Goal: Task Accomplishment & Management: Manage account settings

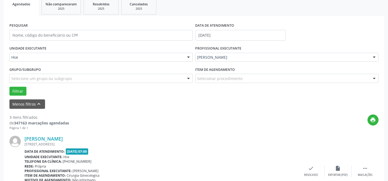
scroll to position [127, 0]
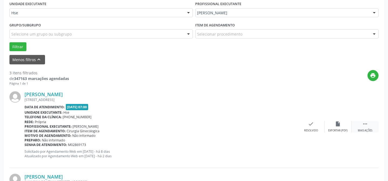
click at [369, 126] on div " Mais ações" at bounding box center [365, 127] width 27 height 12
click at [334, 123] on div "alarm_off Não compareceu" at bounding box center [338, 127] width 27 height 12
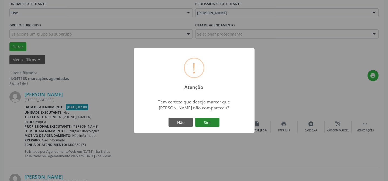
click at [210, 122] on button "Sim" at bounding box center [207, 122] width 24 height 9
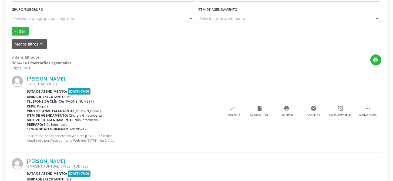
scroll to position [152, 0]
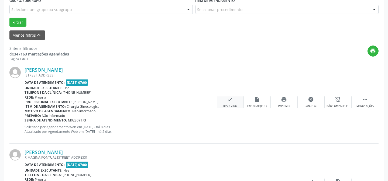
click at [234, 104] on div "Resolvido" at bounding box center [230, 106] width 14 height 4
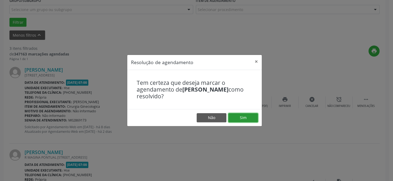
click at [238, 118] on button "Sim" at bounding box center [243, 117] width 30 height 9
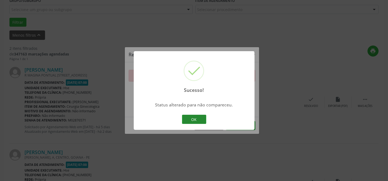
click at [199, 115] on button "OK" at bounding box center [194, 119] width 24 height 9
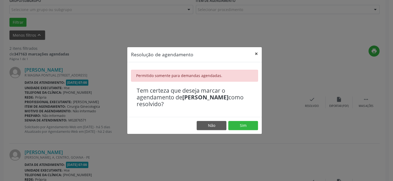
click at [256, 53] on button "×" at bounding box center [256, 53] width 11 height 13
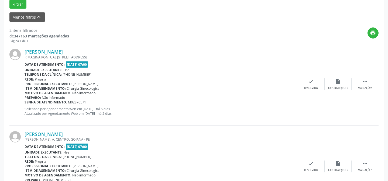
scroll to position [201, 0]
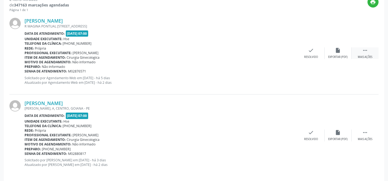
click at [369, 53] on div " Mais ações" at bounding box center [365, 53] width 27 height 12
click at [334, 52] on div "alarm_off Não compareceu" at bounding box center [338, 53] width 27 height 12
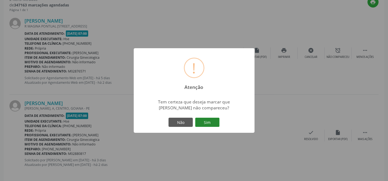
click at [210, 124] on button "Sim" at bounding box center [207, 122] width 24 height 9
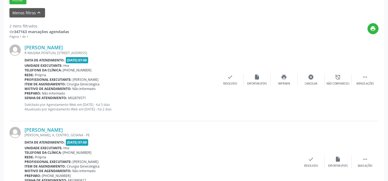
scroll to position [157, 0]
